Goal: Information Seeking & Learning: Learn about a topic

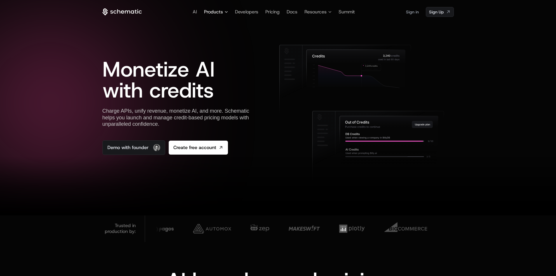
click at [221, 10] on span "Products" at bounding box center [213, 11] width 19 height 7
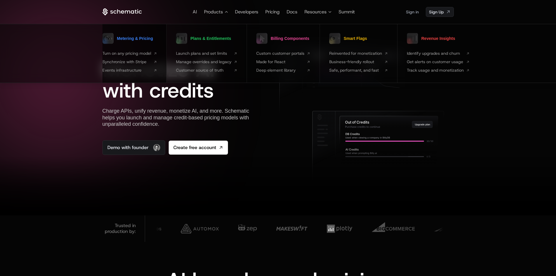
click at [146, 38] on span "Metering & Pricing" at bounding box center [135, 38] width 36 height 4
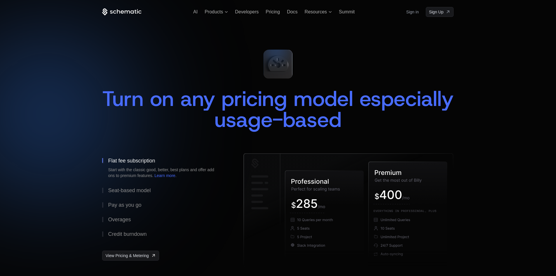
click at [222, 7] on div "AI Products Developers Pricing Docs Resources Summit Sign in Sign Up" at bounding box center [277, 12] width 351 height 10
click at [222, 13] on span "Products" at bounding box center [213, 11] width 18 height 5
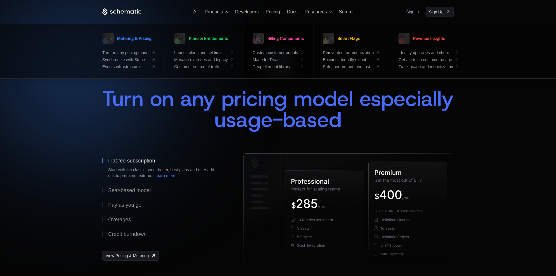
click at [276, 37] on span "Billing Components" at bounding box center [285, 38] width 36 height 4
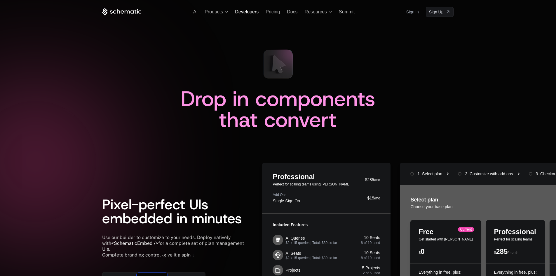
click at [246, 13] on span "Developers" at bounding box center [247, 11] width 24 height 5
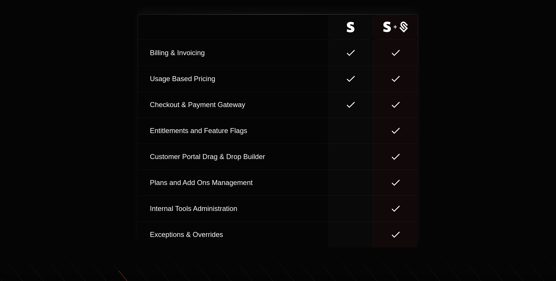
scroll to position [2555, 0]
